Goal: Information Seeking & Learning: Understand process/instructions

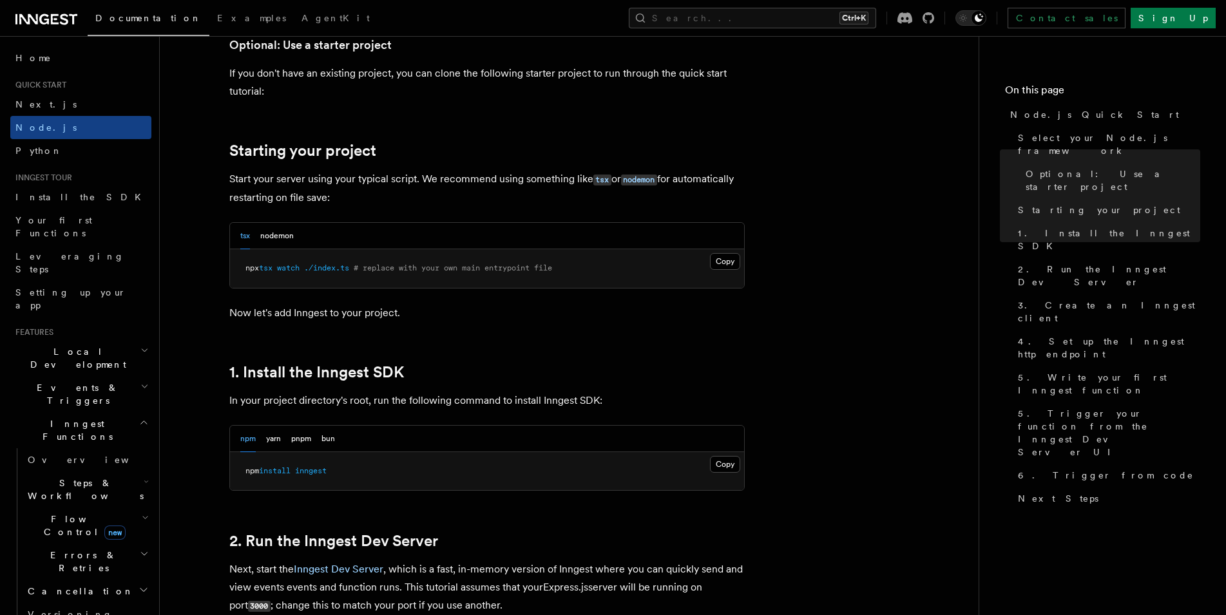
scroll to position [526, 0]
click at [719, 468] on button "Copy Copied" at bounding box center [725, 464] width 30 height 17
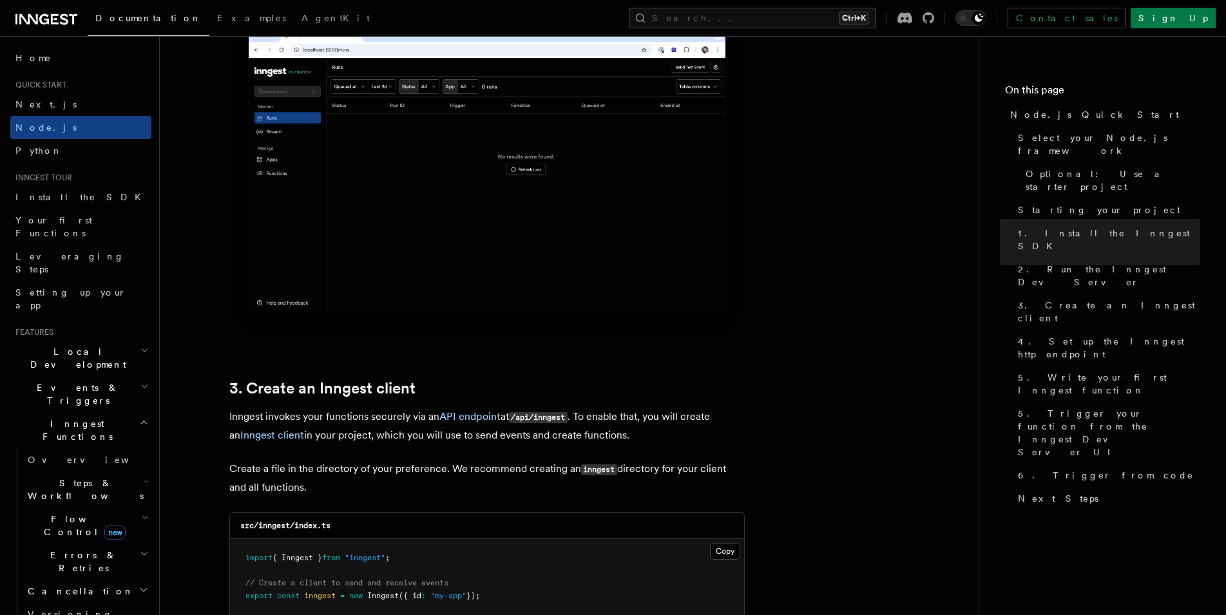
scroll to position [1577, 0]
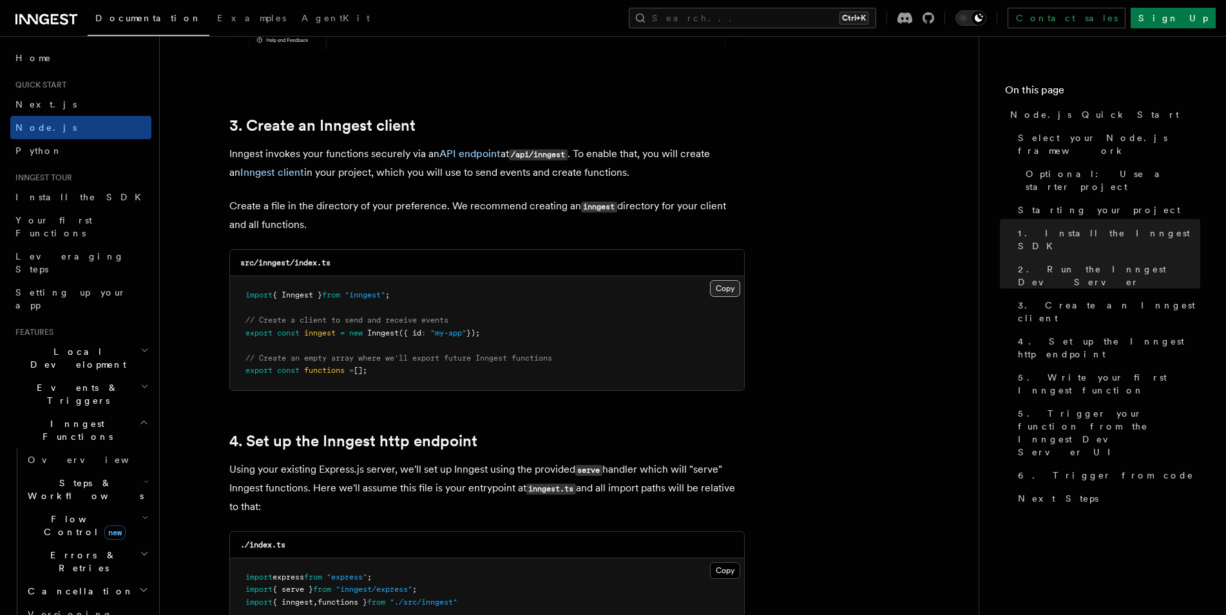
click at [724, 291] on button "Copy Copied" at bounding box center [725, 288] width 30 height 17
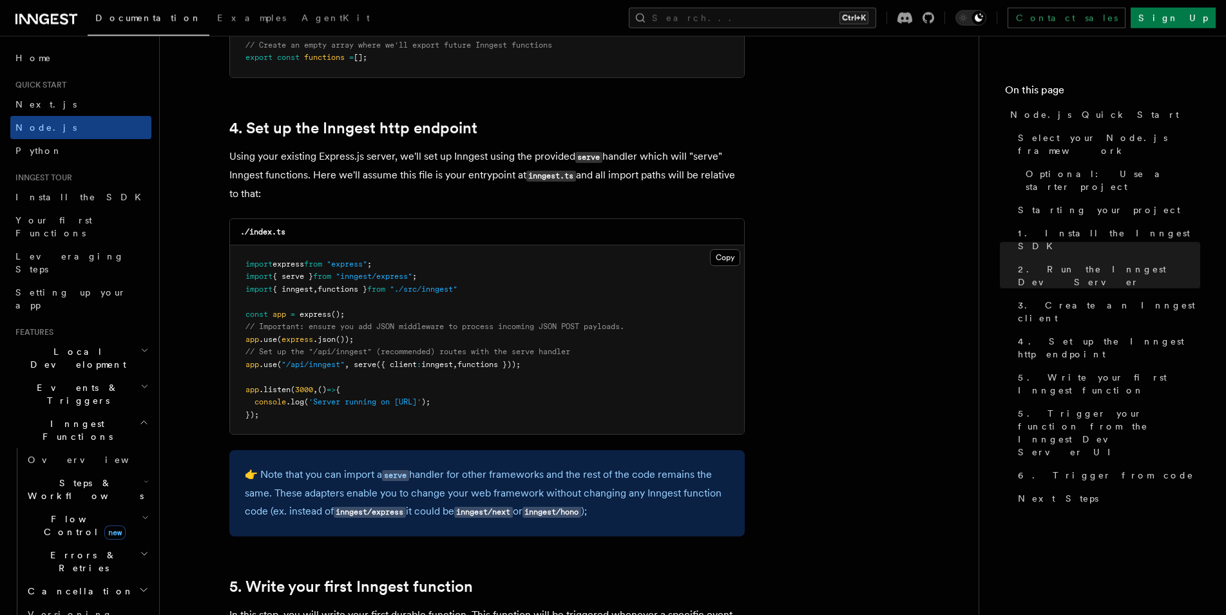
scroll to position [1906, 0]
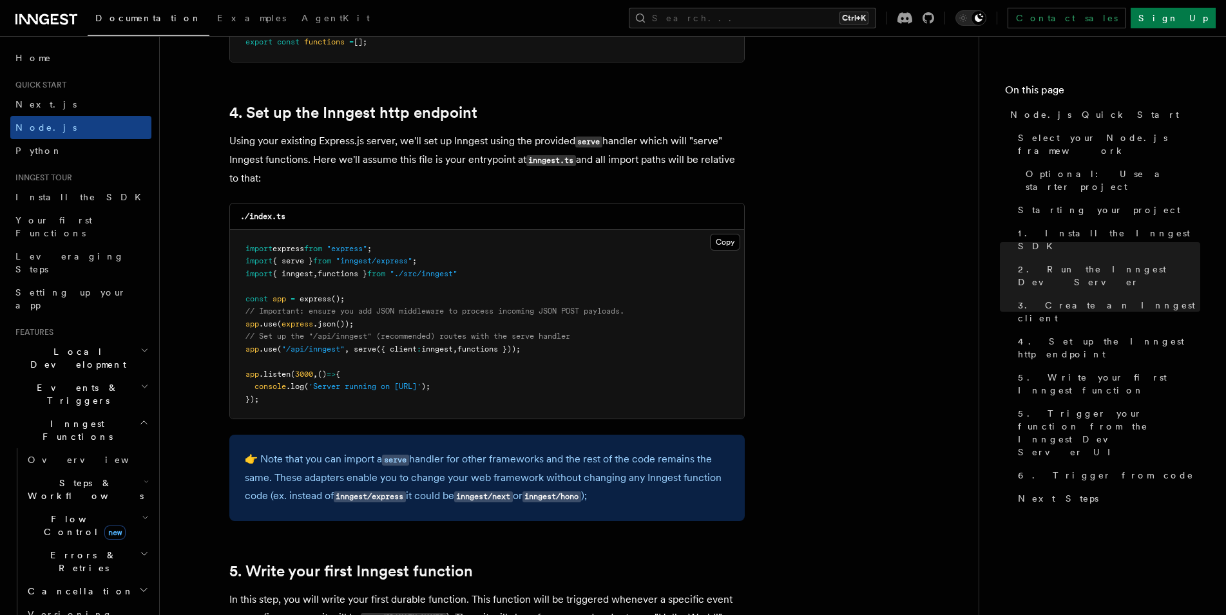
drag, startPoint x: 550, startPoint y: 352, endPoint x: 334, endPoint y: 365, distance: 216.9
click at [334, 365] on pre "import express from "express" ; import { serve } from "inngest/express" ; impor…" at bounding box center [487, 324] width 514 height 189
drag, startPoint x: 543, startPoint y: 350, endPoint x: 238, endPoint y: 352, distance: 304.8
click at [238, 352] on pre "import express from "express" ; import { serve } from "inngest/express" ; impor…" at bounding box center [487, 324] width 514 height 189
copy span "app .use ( "/api/inngest" , serve ({ client : inngest , functions }));"
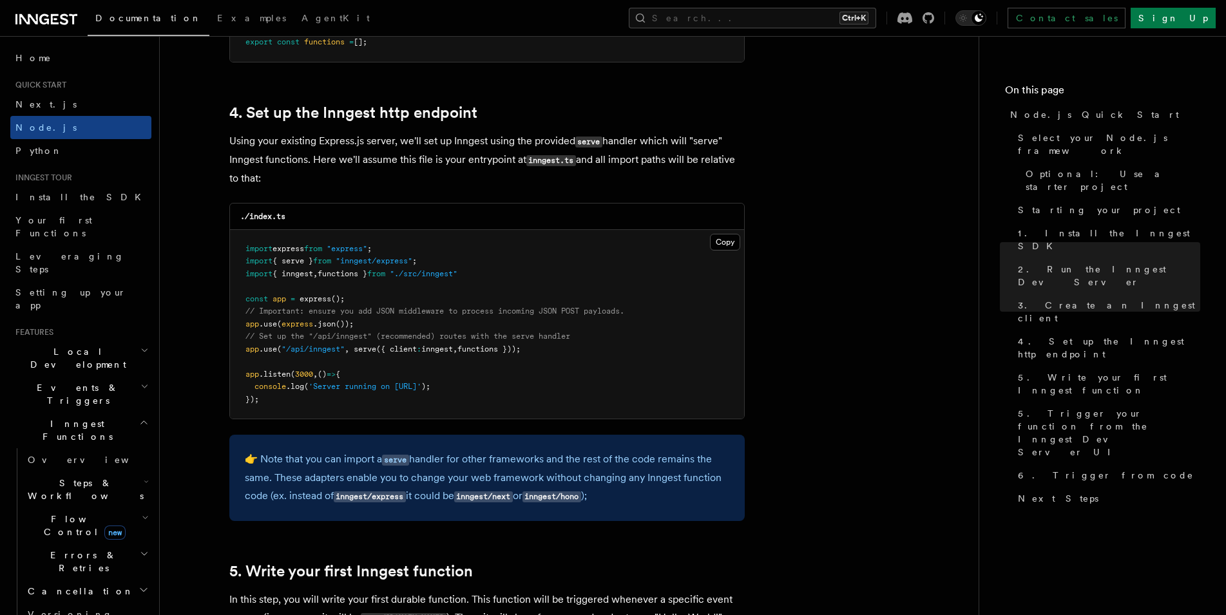
click at [362, 276] on span "functions }" at bounding box center [343, 273] width 50 height 9
click at [367, 274] on span "functions }" at bounding box center [343, 273] width 50 height 9
click at [342, 278] on span "functions }" at bounding box center [343, 273] width 50 height 9
click at [457, 276] on span ""./src/inngest"" at bounding box center [424, 273] width 68 height 9
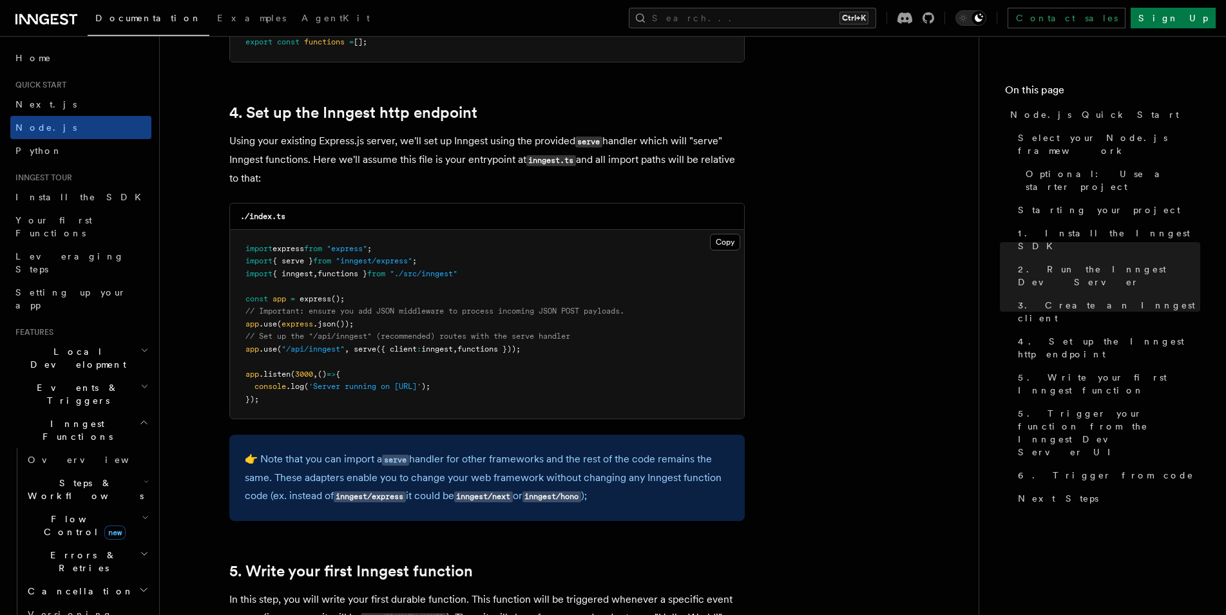
click at [380, 336] on span "// Set up the "/api/inngest" (recommended) routes with the serve handler" at bounding box center [407, 336] width 325 height 9
drag, startPoint x: 372, startPoint y: 332, endPoint x: 238, endPoint y: 332, distance: 134.0
click at [238, 332] on pre "import express from "express" ; import { serve } from "inngest/express" ; impor…" at bounding box center [487, 324] width 514 height 189
copy span "app .use ( express .json ());"
drag, startPoint x: 438, startPoint y: 269, endPoint x: 247, endPoint y: 260, distance: 191.6
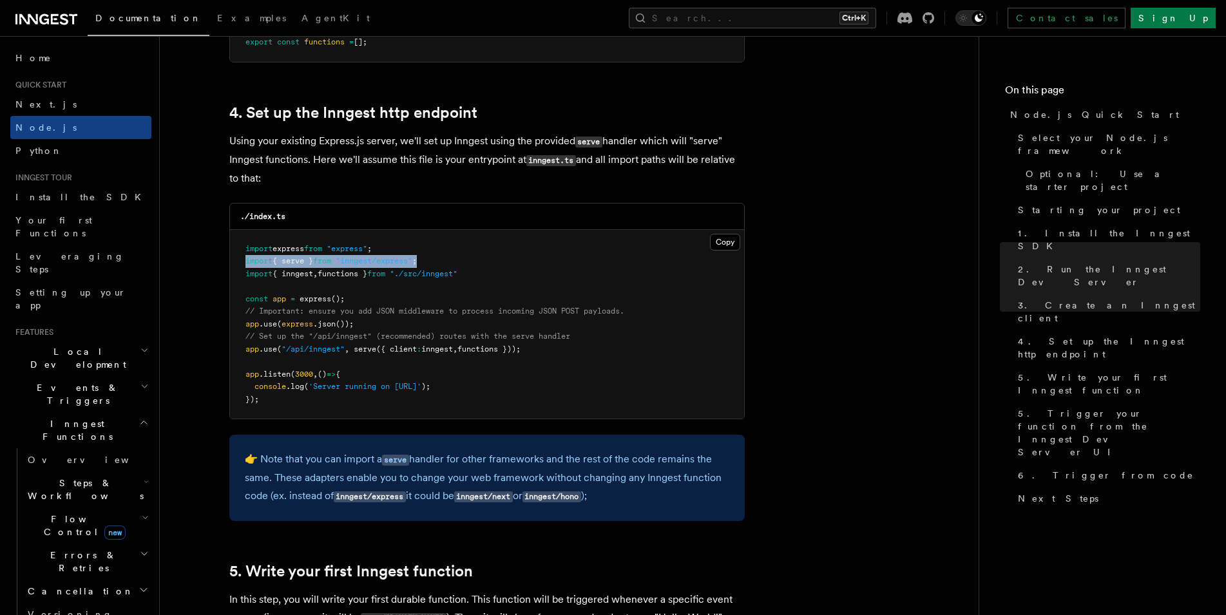
click at [245, 260] on pre "import express from "express" ; import { serve } from "inngest/express" ; impor…" at bounding box center [487, 324] width 514 height 189
copy span "import { serve } from "inngest/express" ;"
